Goal: Task Accomplishment & Management: Manage account settings

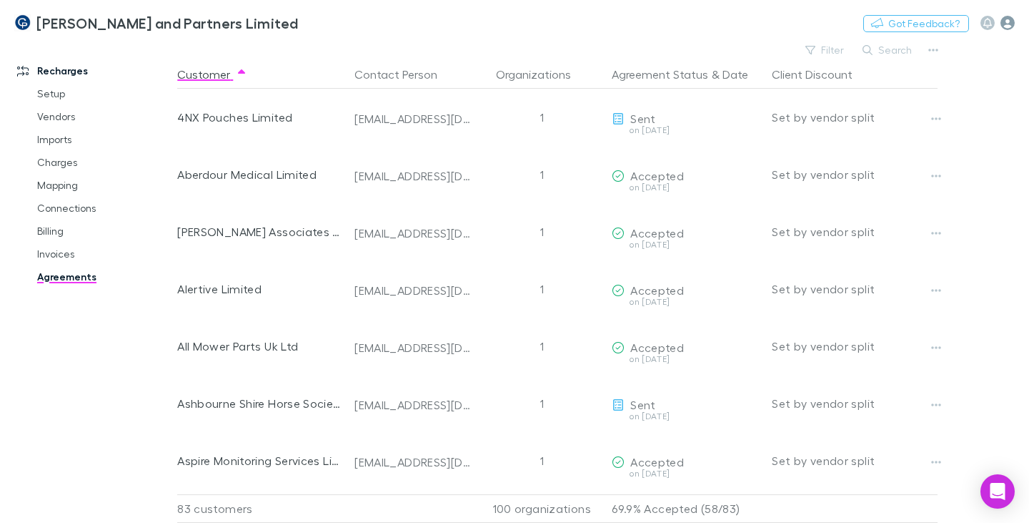
click at [1008, 26] on icon "button" at bounding box center [1008, 23] width 14 height 14
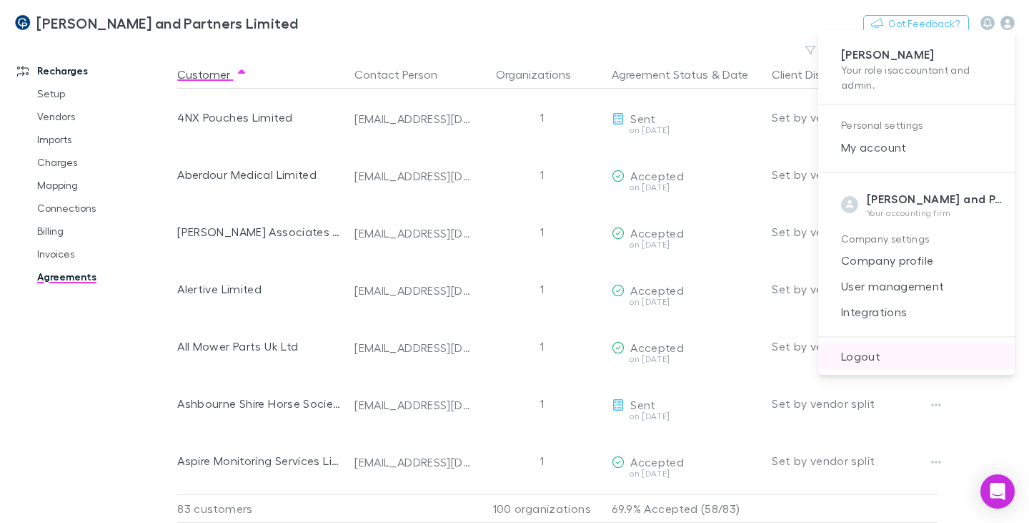
click at [874, 356] on span "Logout" at bounding box center [917, 355] width 174 height 17
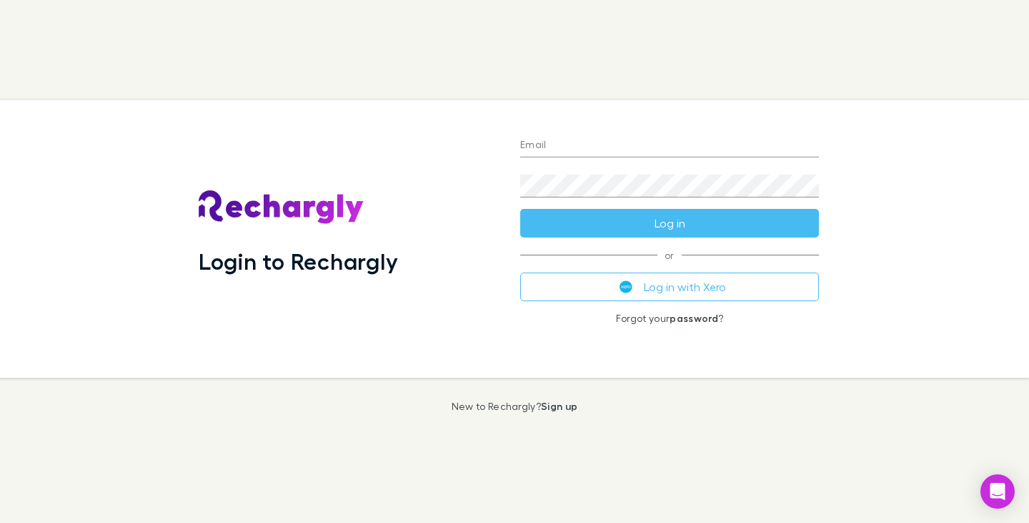
type input "**********"
